Goal: Information Seeking & Learning: Learn about a topic

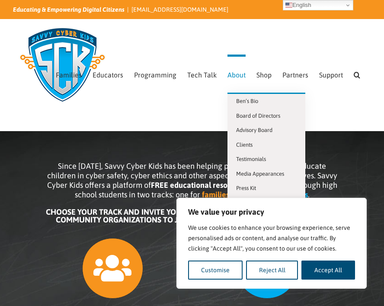
click at [232, 79] on link "About" at bounding box center [237, 74] width 18 height 38
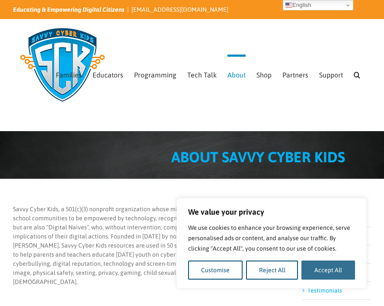
click at [322, 271] on button "Accept All" at bounding box center [329, 270] width 54 height 19
checkbox input "true"
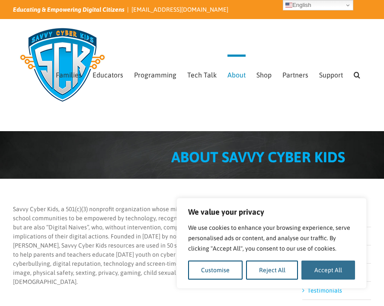
checkbox input "true"
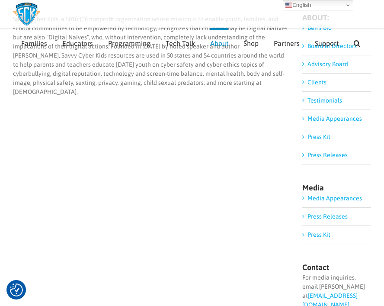
scroll to position [40, 0]
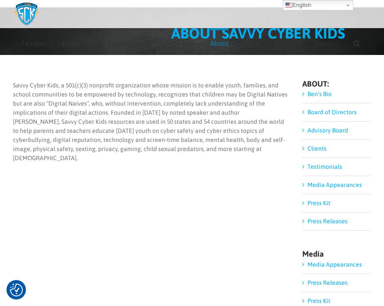
click at [312, 187] on link "Media Appearances" at bounding box center [335, 184] width 55 height 7
click at [313, 96] on link "Ben’s Bio" at bounding box center [320, 93] width 24 height 7
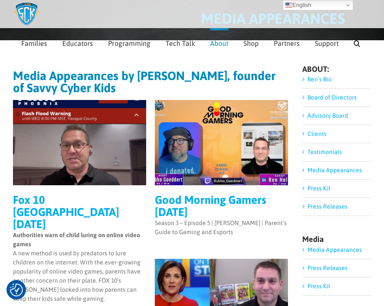
scroll to position [54, 0]
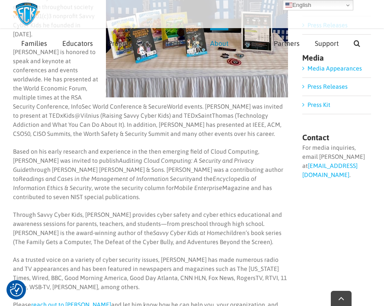
scroll to position [248, 0]
